Goal: Find specific page/section: Find specific page/section

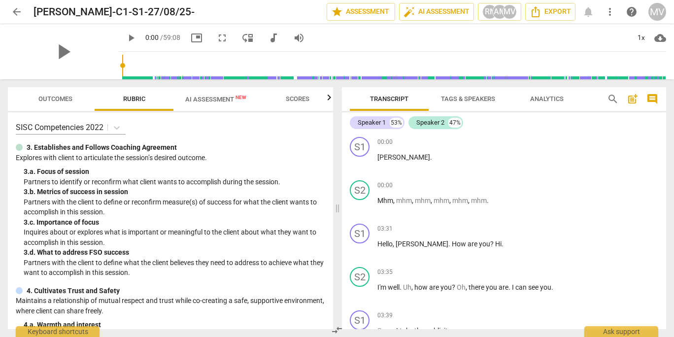
click at [17, 10] on span "arrow_back" at bounding box center [17, 12] width 12 height 12
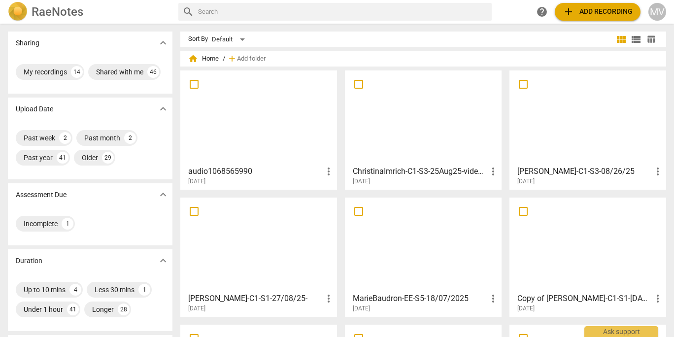
click at [324, 134] on div at bounding box center [259, 117] width 150 height 87
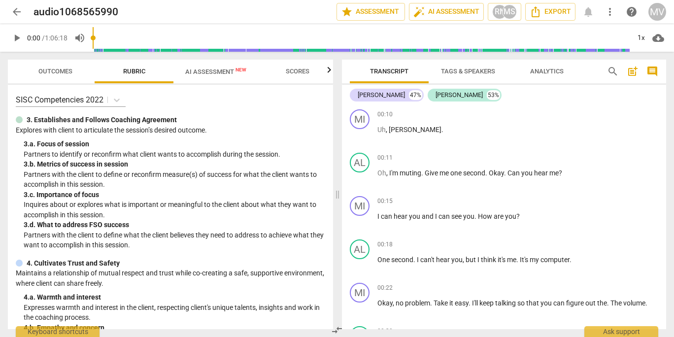
click at [54, 70] on span "Outcomes" at bounding box center [55, 71] width 34 height 7
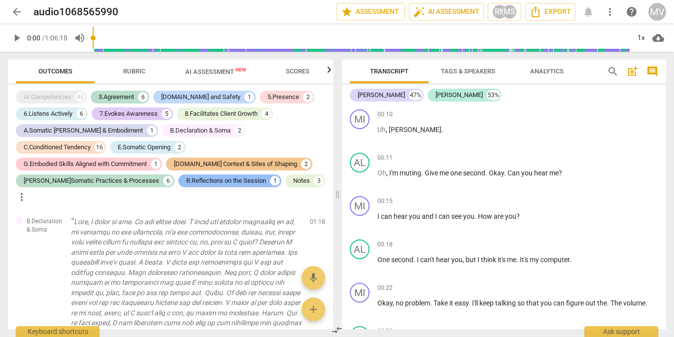
click at [186, 183] on div "R.Reflections on the Session" at bounding box center [226, 181] width 80 height 10
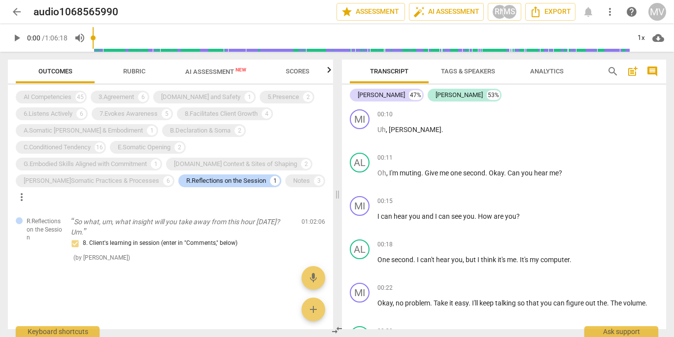
click at [139, 69] on span "Rubric" at bounding box center [134, 71] width 22 height 7
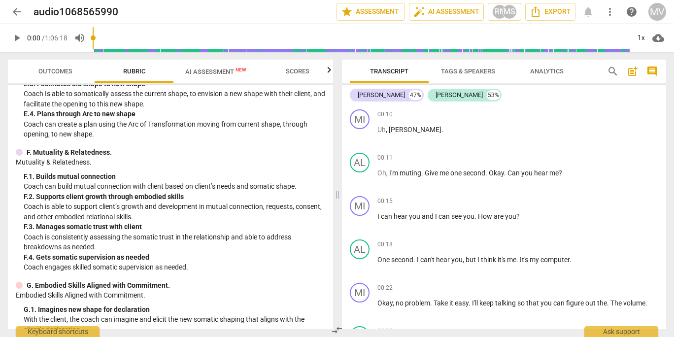
scroll to position [1525, 0]
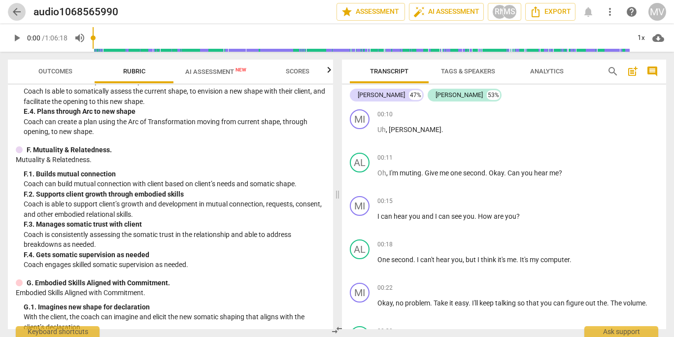
click at [18, 14] on span "arrow_back" at bounding box center [17, 12] width 12 height 12
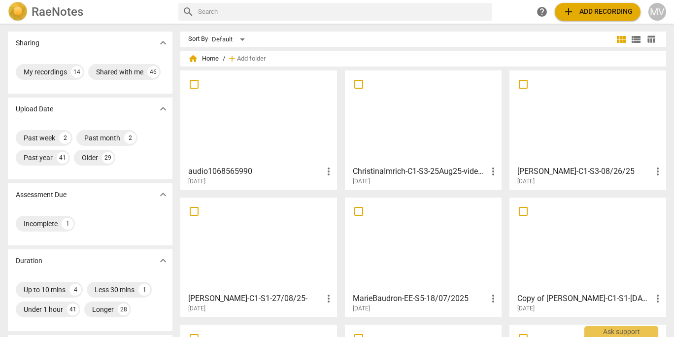
scroll to position [13, 0]
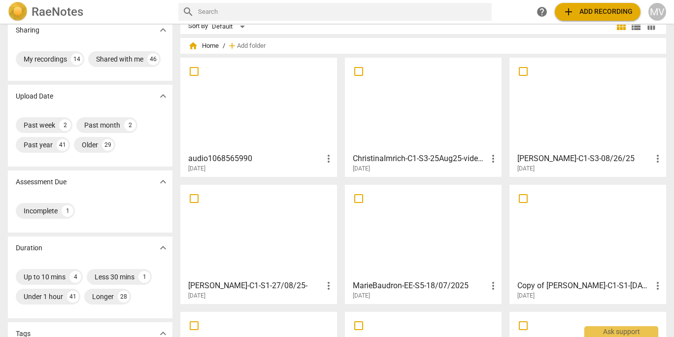
click at [565, 129] on div at bounding box center [588, 104] width 150 height 87
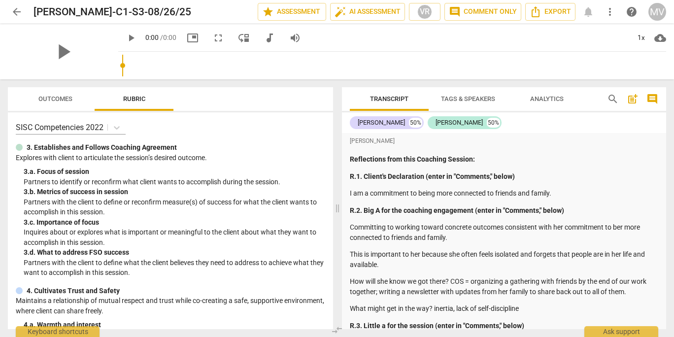
click at [64, 100] on span "Outcomes" at bounding box center [55, 98] width 34 height 7
